Goal: Transaction & Acquisition: Download file/media

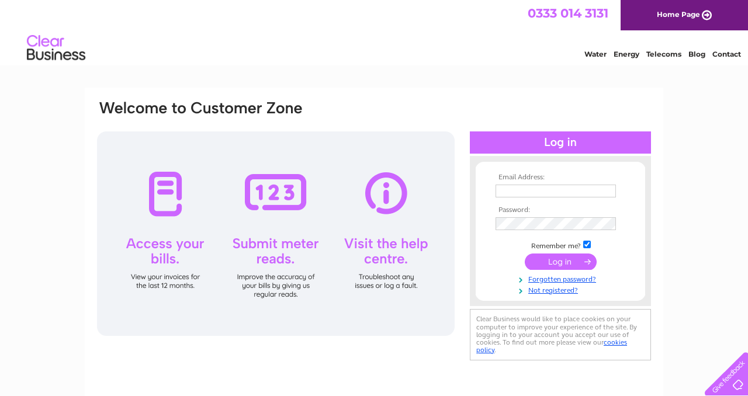
type input "[EMAIL_ADDRESS][DOMAIN_NAME]"
click at [566, 262] on input "submit" at bounding box center [561, 262] width 72 height 16
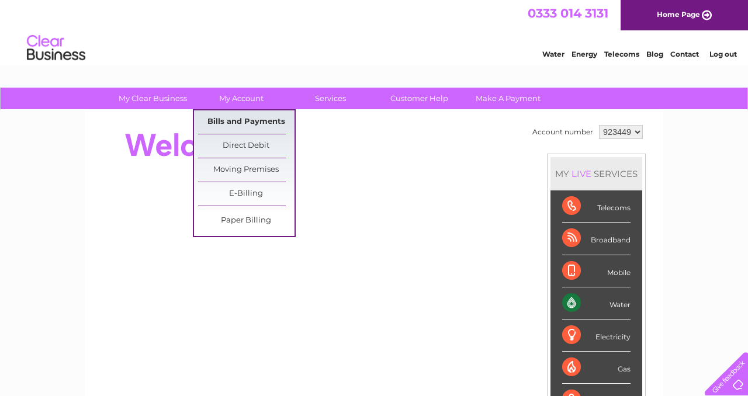
click at [235, 116] on link "Bills and Payments" at bounding box center [246, 121] width 96 height 23
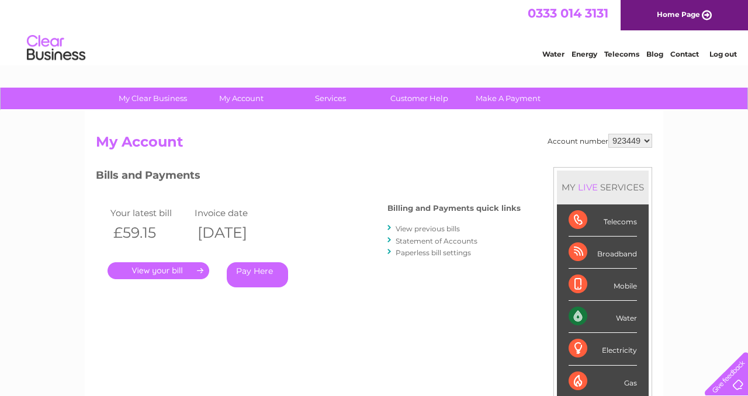
click at [172, 269] on link "." at bounding box center [159, 270] width 102 height 17
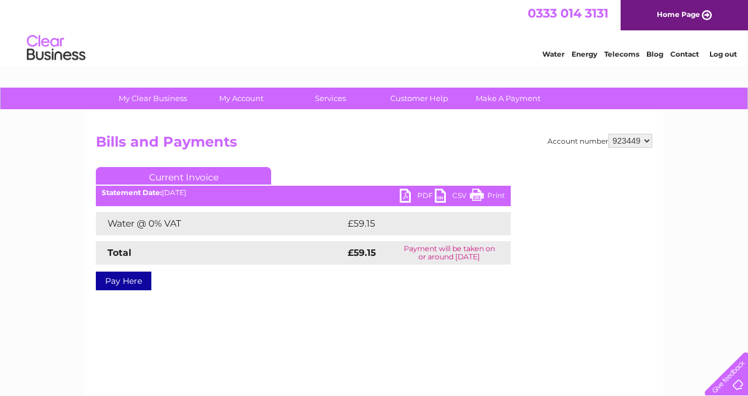
click at [424, 195] on link "PDF" at bounding box center [417, 197] width 35 height 17
